Goal: Task Accomplishment & Management: Use online tool/utility

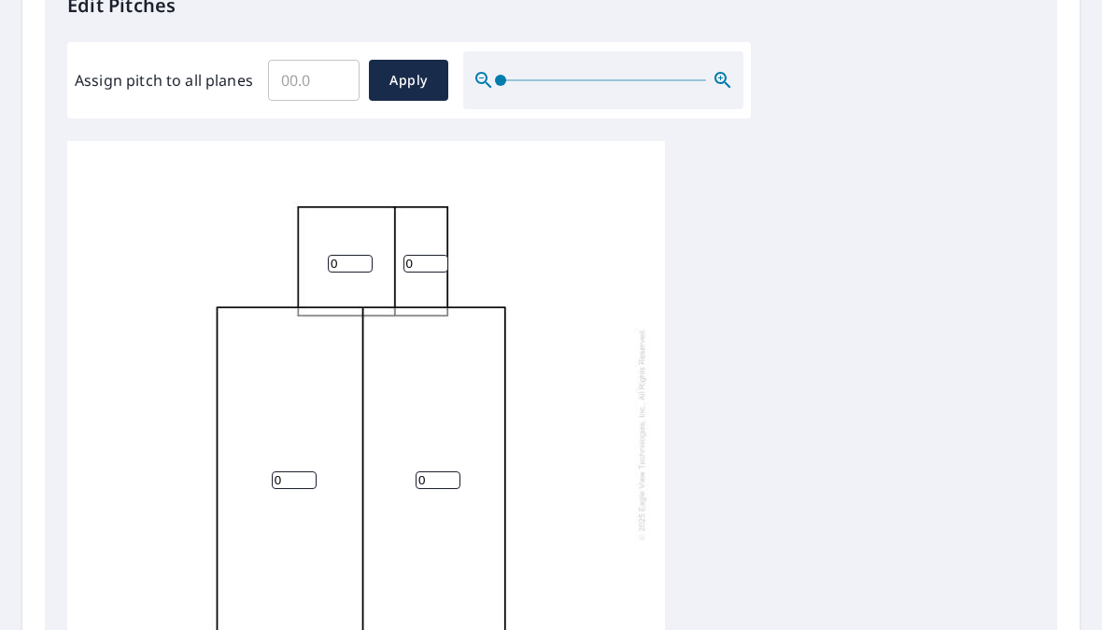
scroll to position [533, 0]
click at [277, 471] on input "0" at bounding box center [294, 480] width 45 height 18
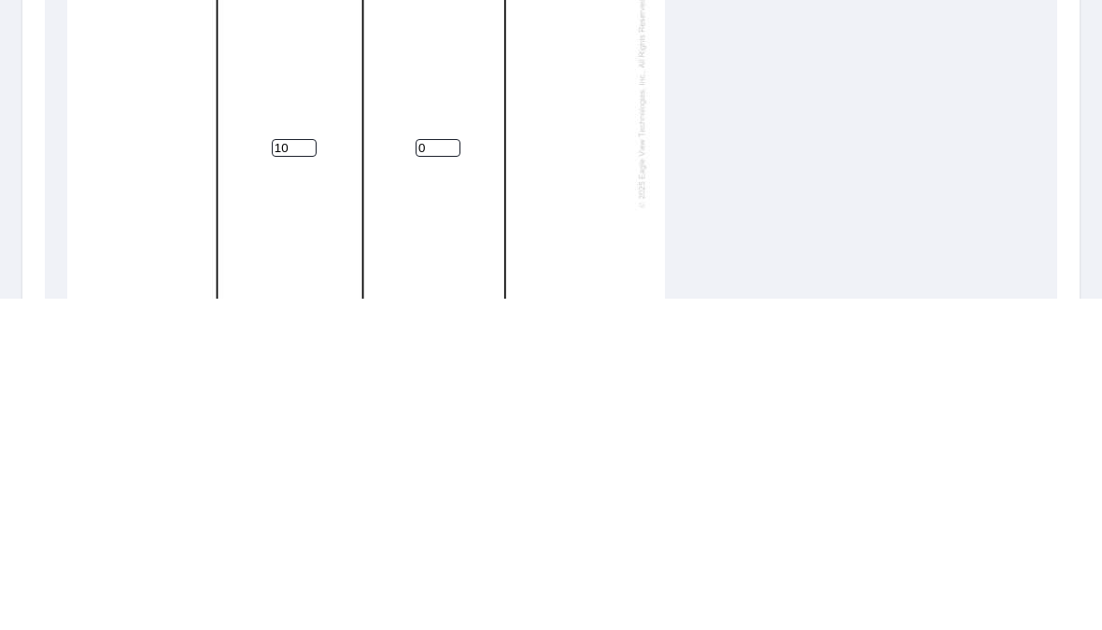
type input "10"
click at [427, 471] on input "0" at bounding box center [438, 480] width 45 height 18
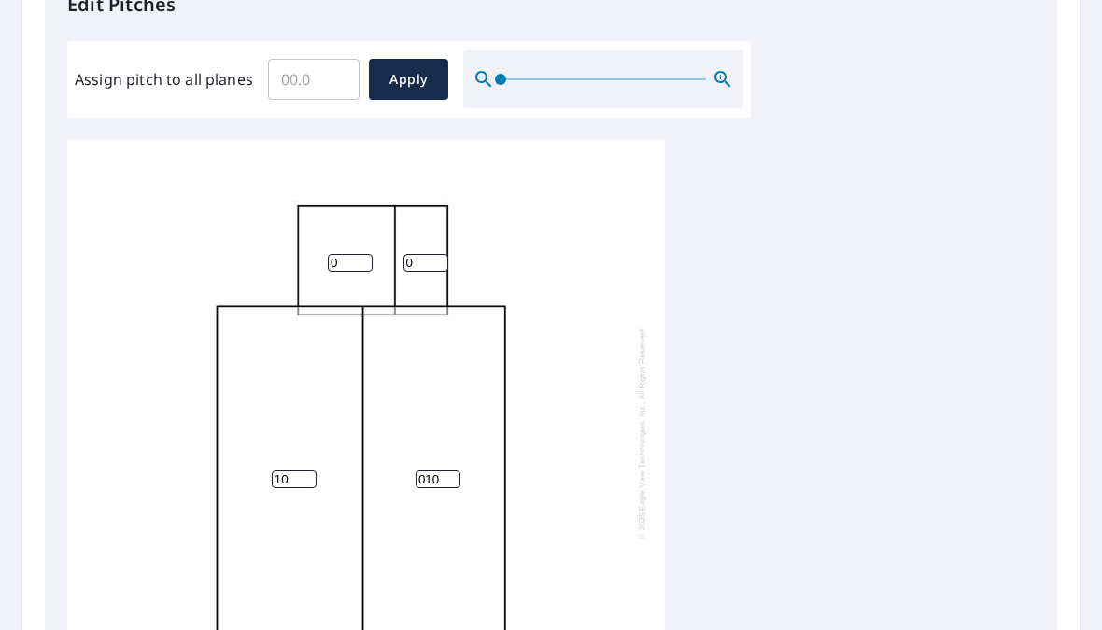
scroll to position [0, 0]
type input "010"
click at [400, 68] on span "Apply" at bounding box center [409, 79] width 50 height 23
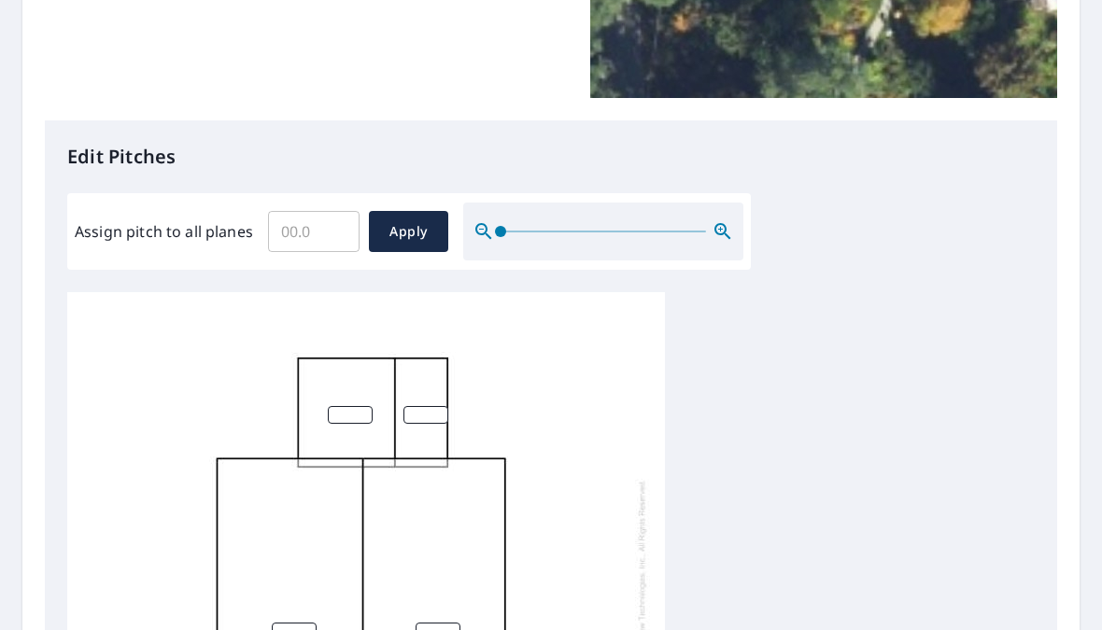
scroll to position [380, 0]
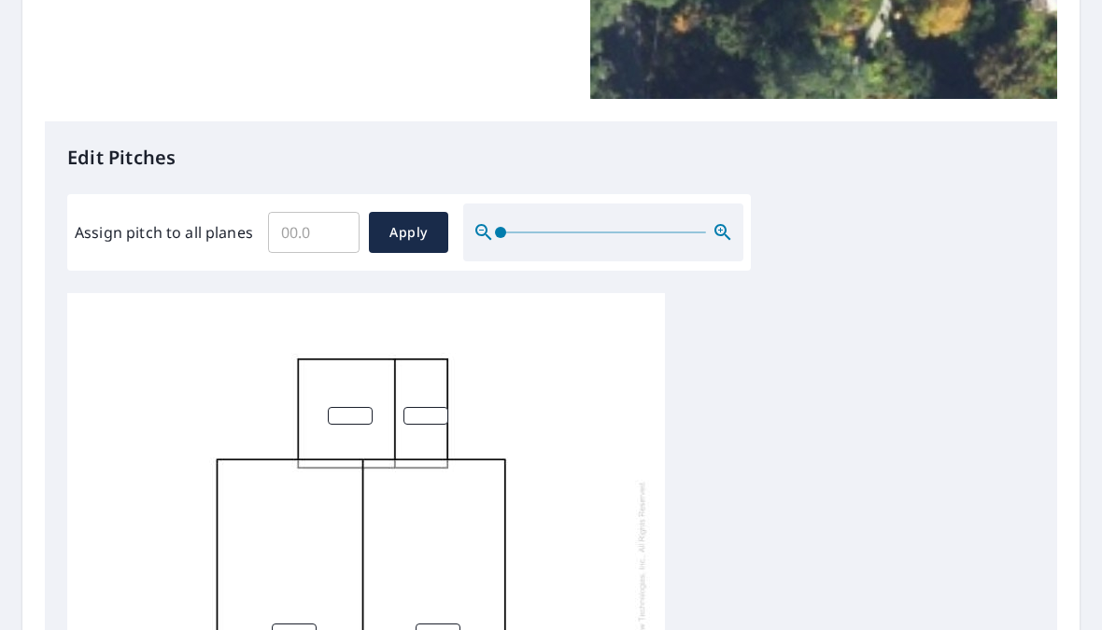
click at [275, 207] on input "Assign pitch to all planes" at bounding box center [314, 232] width 92 height 52
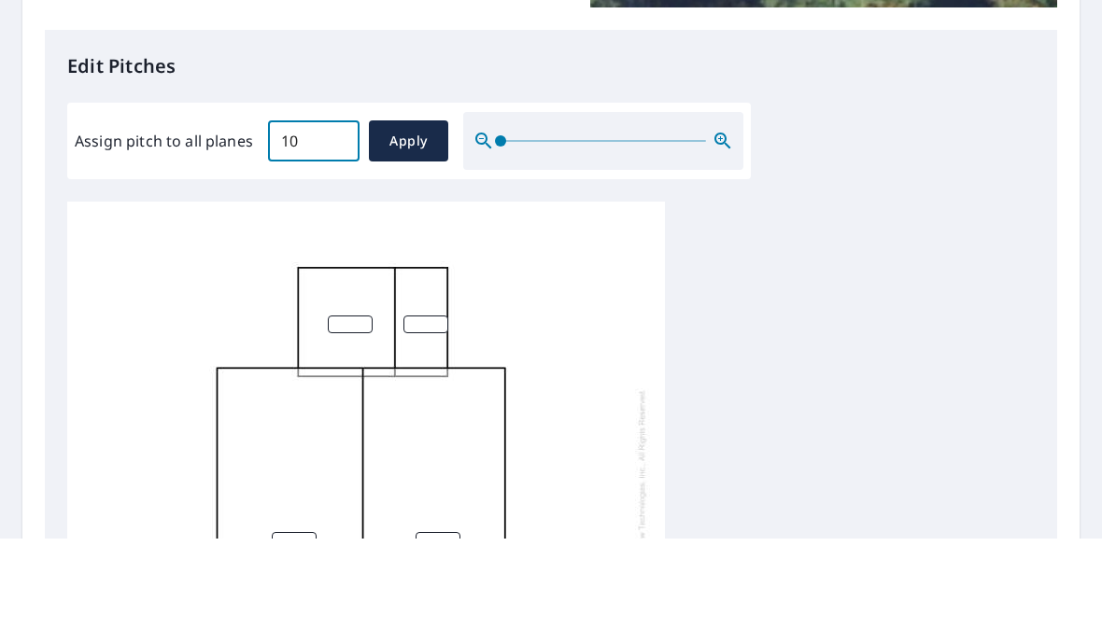
type input "10"
click at [406, 221] on span "Apply" at bounding box center [409, 232] width 50 height 23
type input "10"
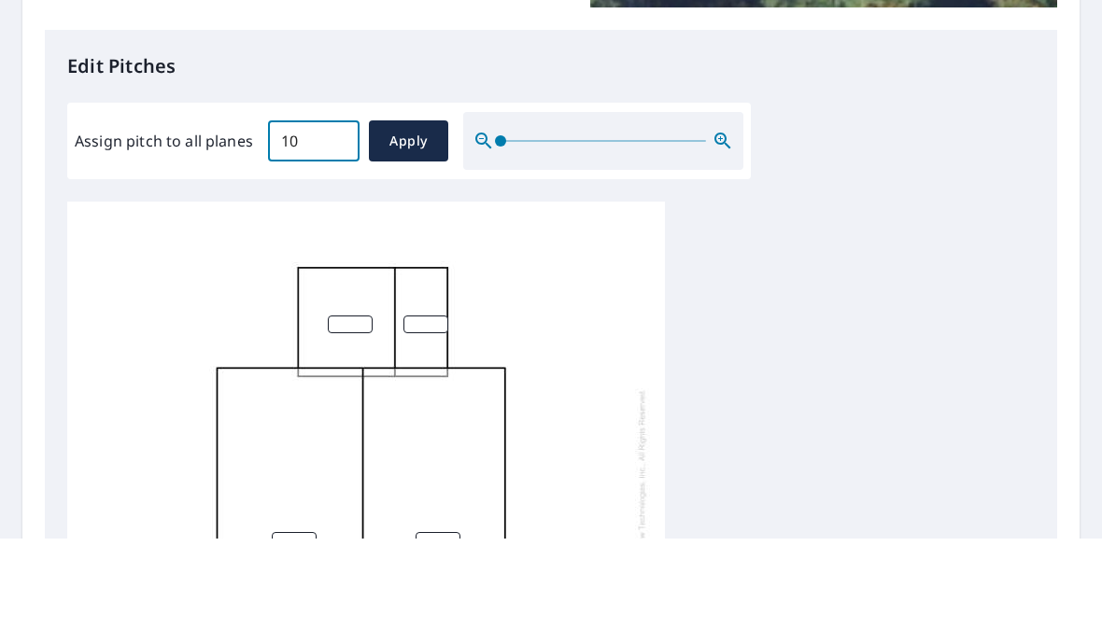
type input "10"
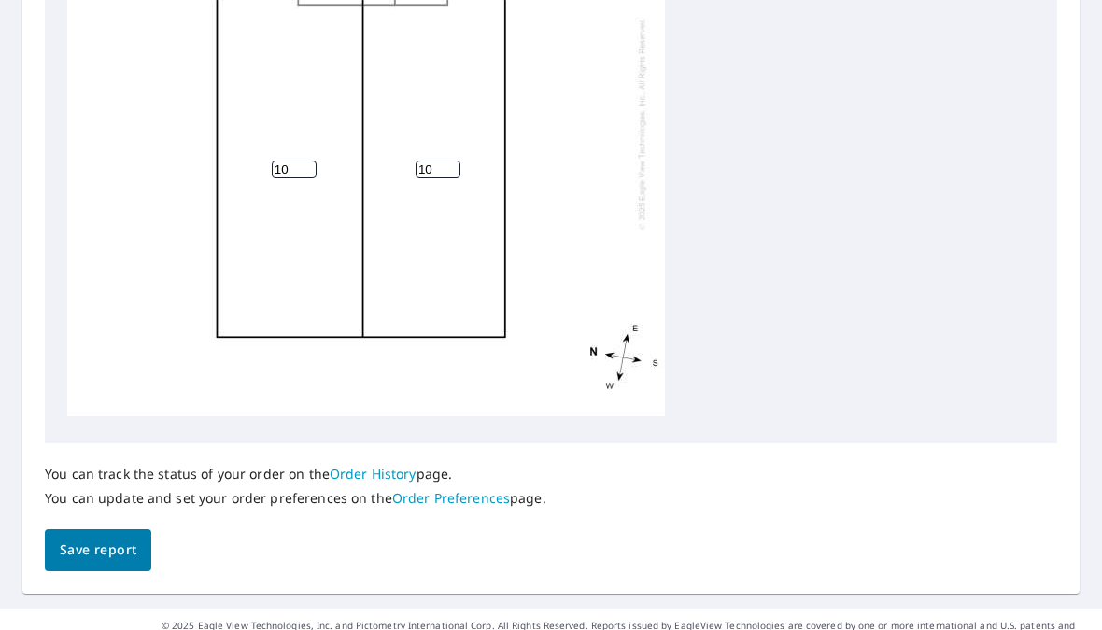
scroll to position [838, 0]
click at [58, 530] on button "Save report" at bounding box center [98, 551] width 106 height 42
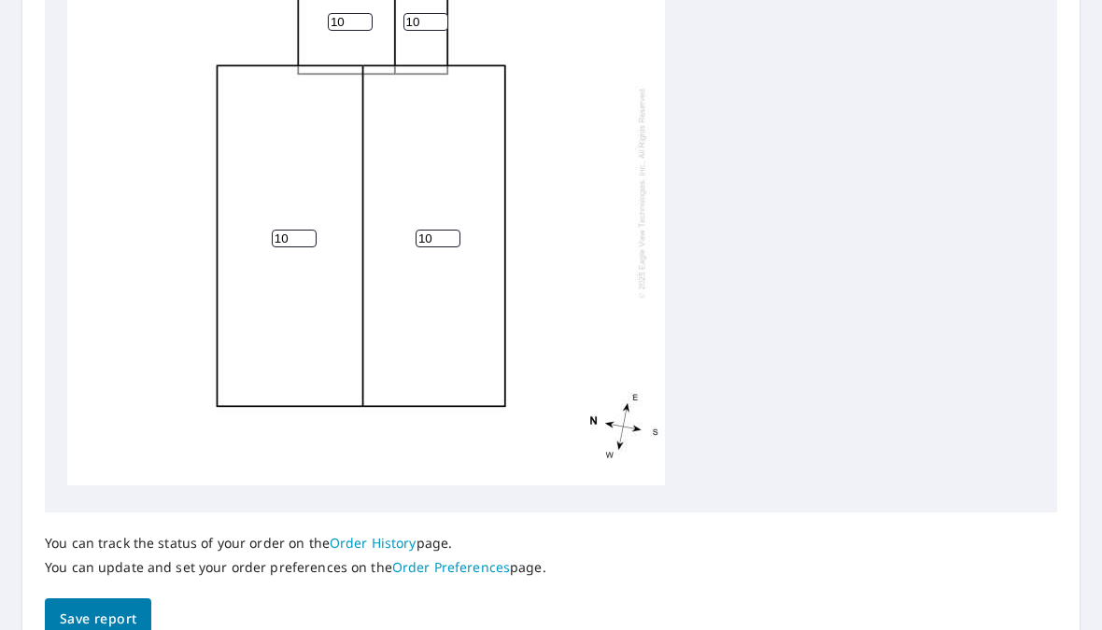
scroll to position [20, 0]
